Goal: Book appointment/travel/reservation

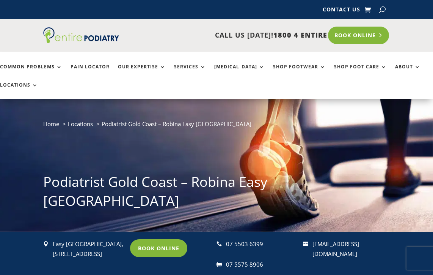
click at [348, 38] on link "Book Online" at bounding box center [358, 35] width 61 height 17
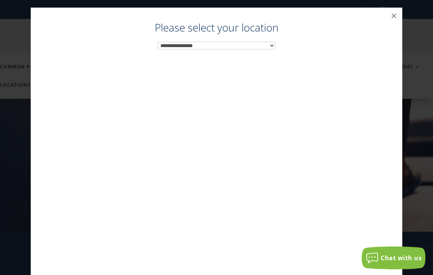
scroll to position [8, 0]
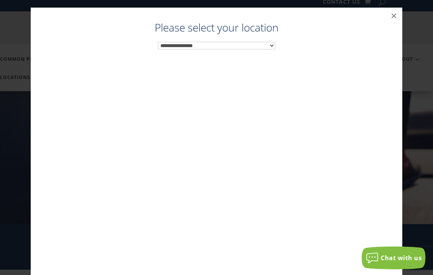
click at [257, 50] on div "**********" at bounding box center [216, 152] width 356 height 259
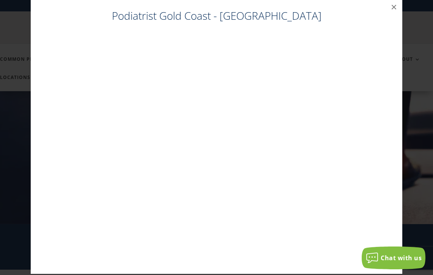
scroll to position [8, 0]
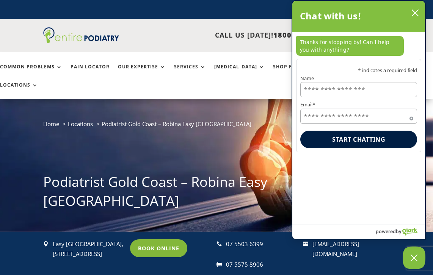
click at [413, 11] on icon "close chatbox" at bounding box center [415, 13] width 8 height 8
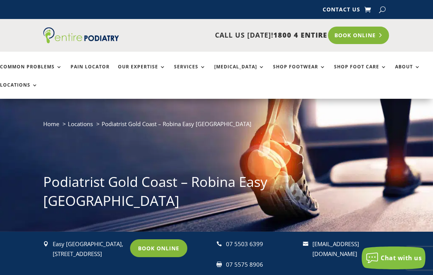
click at [350, 35] on link "Book Online" at bounding box center [358, 35] width 61 height 17
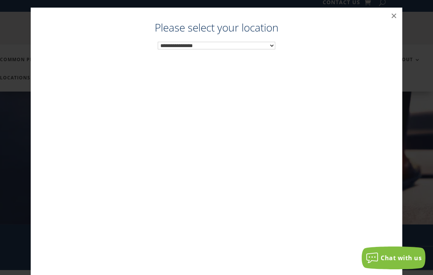
scroll to position [8, 0]
click at [259, 46] on select "**********" at bounding box center [217, 46] width 118 height 8
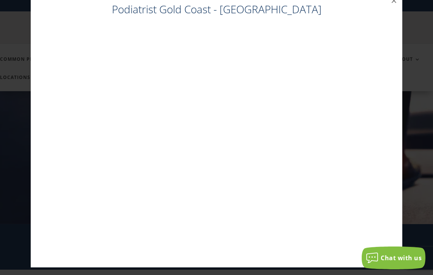
scroll to position [15, 0]
click at [421, 26] on div "Podiatrist Gold Coast - Robina Easy T Medical Centre ×" at bounding box center [216, 130] width 427 height 290
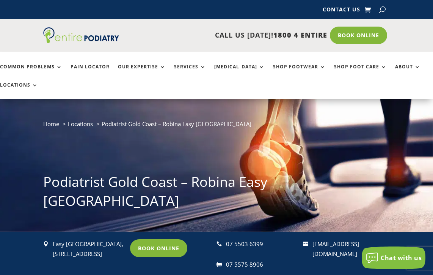
scroll to position [0, 0]
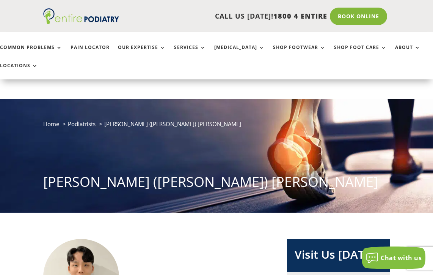
scroll to position [177, 0]
